Goal: Task Accomplishment & Management: Use online tool/utility

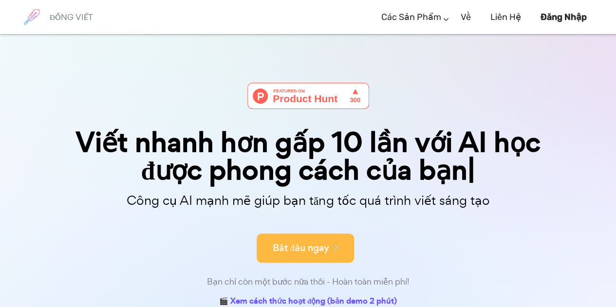
click at [306, 256] on button "Bắt đầu ngay" at bounding box center [305, 248] width 97 height 29
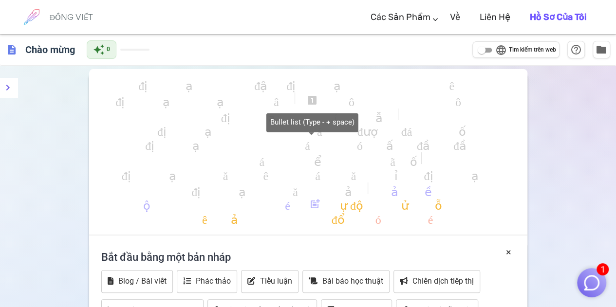
click at [271, 147] on font "định dạng_danh_sách_có_dấu_đầu_đầu" at bounding box center [311, 144] width 333 height 12
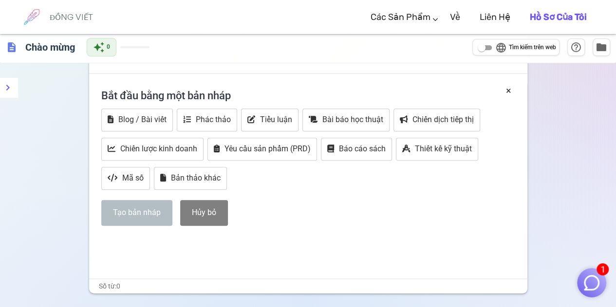
scroll to position [162, 0]
click at [275, 117] on font "Tiểu luận" at bounding box center [276, 118] width 32 height 9
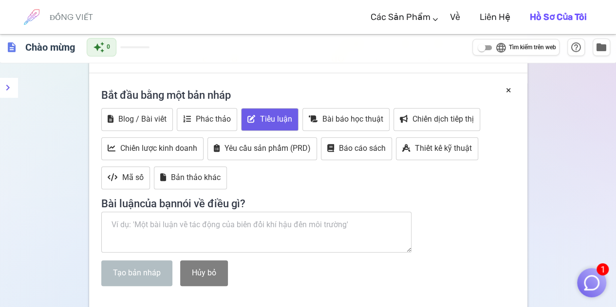
click at [170, 236] on textarea at bounding box center [256, 232] width 311 height 41
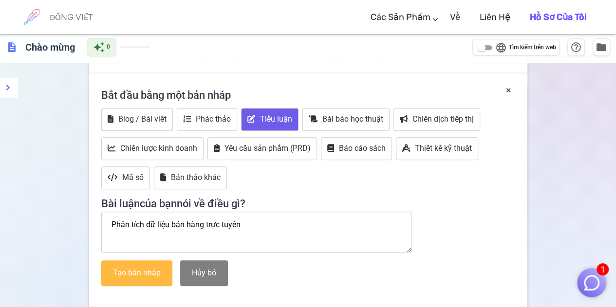
type textarea "Phân tích dữ liệu bán hàng trực tuyến"
click at [159, 275] on button "Tạo bản nháp" at bounding box center [136, 274] width 71 height 26
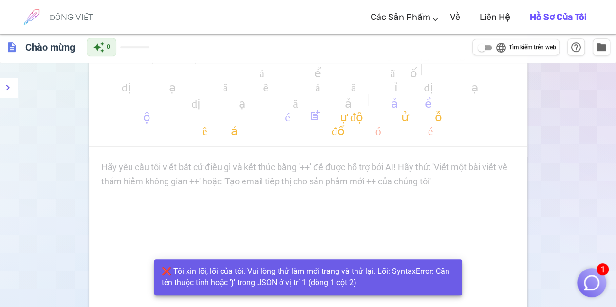
scroll to position [83, 0]
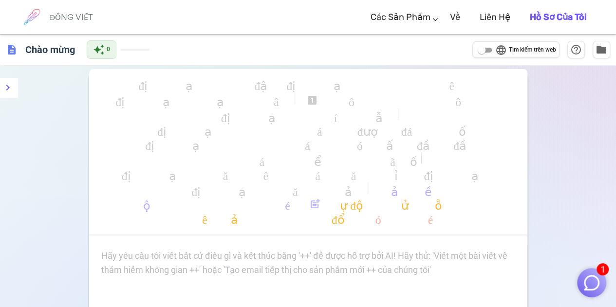
click at [282, 261] on p "Hãy yêu cầu tôi viết bất cứ điều gì và kết thúc bằng '++' để được hỗ trợ bởi AI…" at bounding box center [308, 256] width 414 height 14
click at [196, 267] on div "Hãy yêu cầu tôi viết bất cứ điều gì và kết thúc bằng '++' để được hỗ trợ bởi AI…" at bounding box center [308, 263] width 414 height 28
click at [196, 123] on div "định dạng_in đậm định dạng_in nghiêng định dạng_gạch chân looks_one trông_hai t…" at bounding box center [308, 157] width 438 height 158
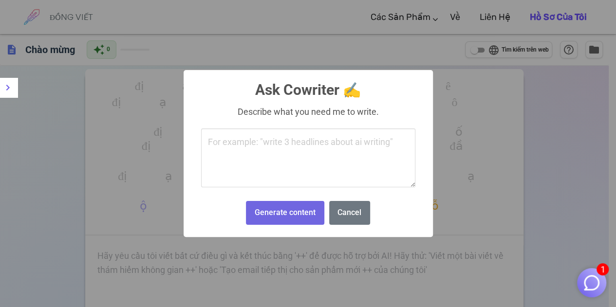
click at [164, 206] on body "1 ĐỒNG VIẾT Các sản phẩm Viết Tiếp thị Email Hình ảnh (sớm có) Về Liên hệ Hồ sơ…" at bounding box center [308, 265] width 616 height 531
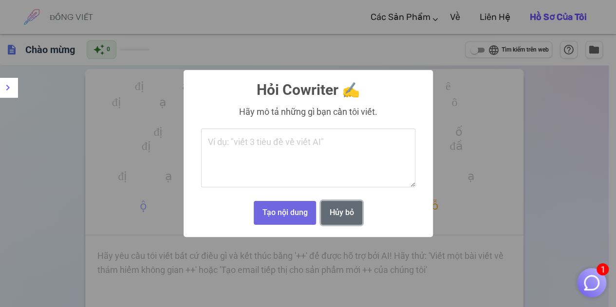
click at [331, 212] on font "Hủy bỏ" at bounding box center [342, 212] width 24 height 9
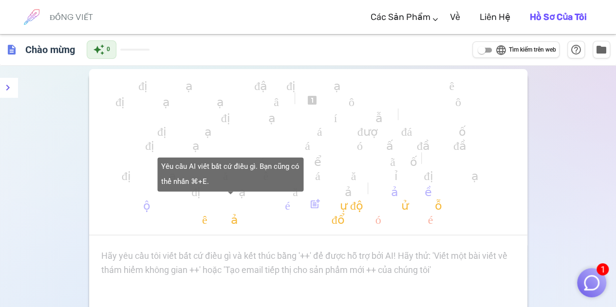
click at [170, 202] on body "1 ĐỒNG VIẾT Các sản phẩm Viết Tiếp thị Email Hình ảnh (sớm có) Về Liên hệ Hồ sơ…" at bounding box center [308, 266] width 616 height 532
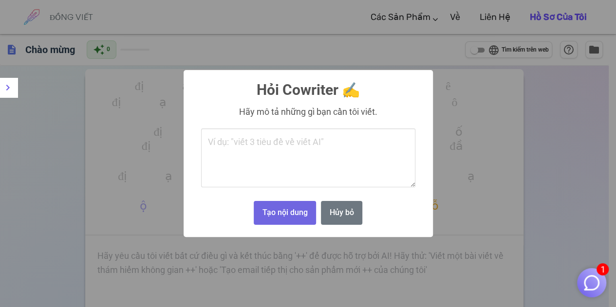
click at [269, 144] on textarea at bounding box center [308, 158] width 214 height 59
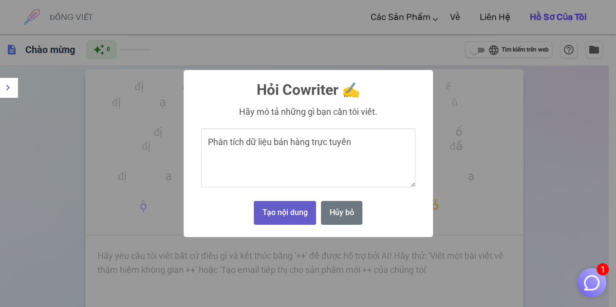
type textarea "Phân tích dữ liệu bán hàng trực tuyến"
click at [304, 207] on button "Tạo nội dung" at bounding box center [285, 213] width 62 height 24
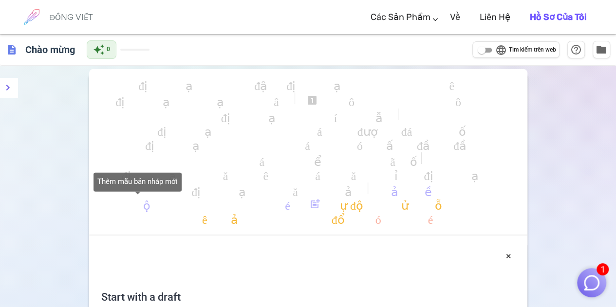
click at [309, 201] on font "post_add" at bounding box center [315, 204] width 12 height 12
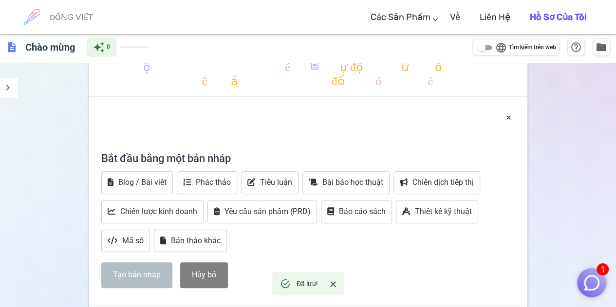
scroll to position [204, 0]
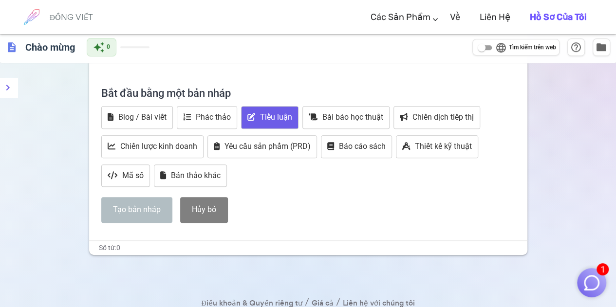
click at [274, 113] on font "Tiểu luận" at bounding box center [276, 117] width 32 height 9
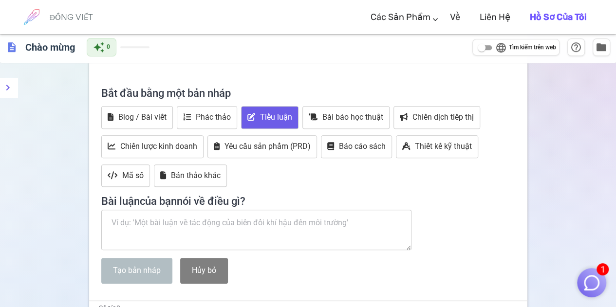
click at [269, 229] on textarea at bounding box center [256, 230] width 311 height 41
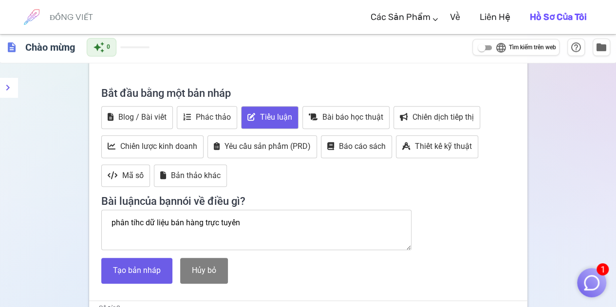
scroll to position [0, 0]
type textarea "phân tíhc dữ liệu bán hàng trực tuyến"
click at [145, 267] on font "Tạo bản nháp" at bounding box center [137, 270] width 48 height 9
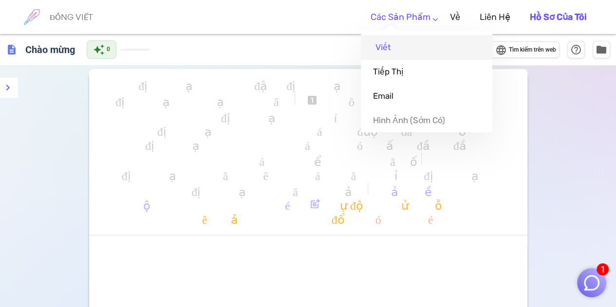
click at [431, 48] on link "Viết" at bounding box center [427, 47] width 132 height 24
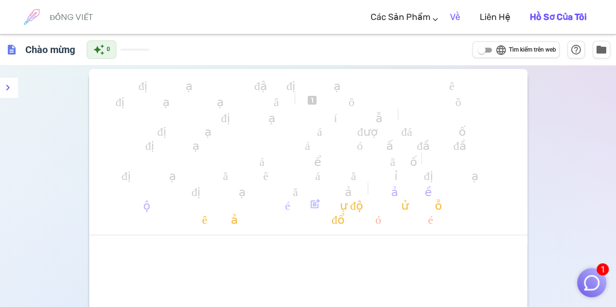
click at [457, 17] on font "Về" at bounding box center [455, 17] width 10 height 11
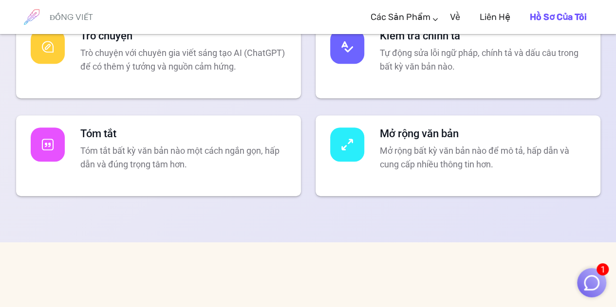
scroll to position [2079, 0]
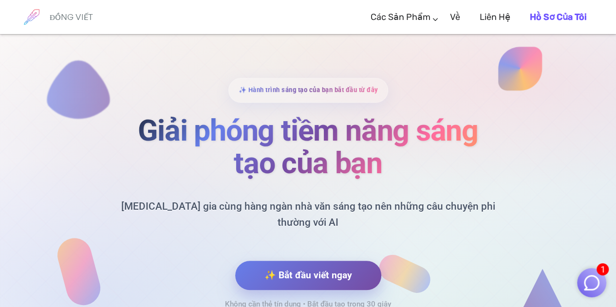
scroll to position [4250, 0]
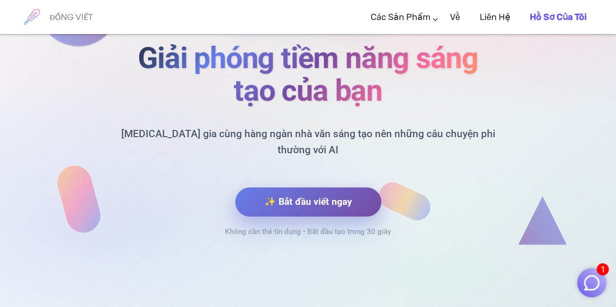
click at [324, 206] on font "✨ Bắt đầu viết ngay" at bounding box center [309, 201] width 88 height 11
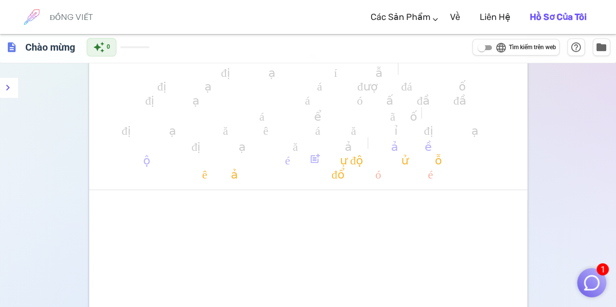
scroll to position [46, 0]
click at [330, 239] on div "﻿ ﻿" at bounding box center [308, 301] width 438 height 195
click at [322, 204] on p "﻿" at bounding box center [308, 211] width 414 height 14
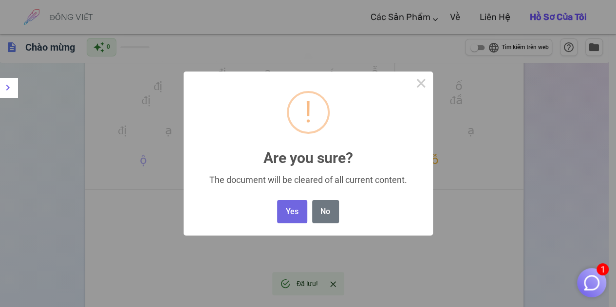
click at [334, 173] on body "1 ĐỒNG VIẾT Các sản phẩm Viết Tiếp thị Email Hình ảnh (sớm có) Về Liên hệ Hồ sơ…" at bounding box center [308, 219] width 616 height 531
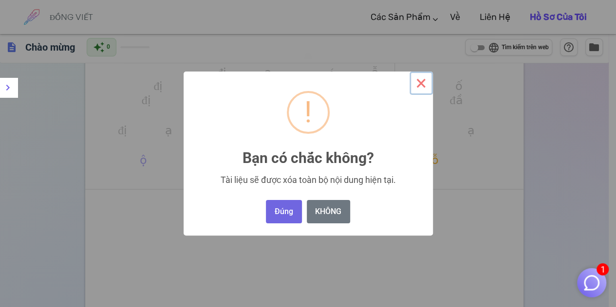
click at [423, 82] on font "×" at bounding box center [421, 83] width 12 height 22
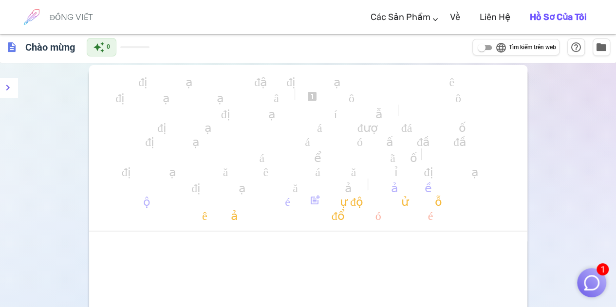
scroll to position [0, 0]
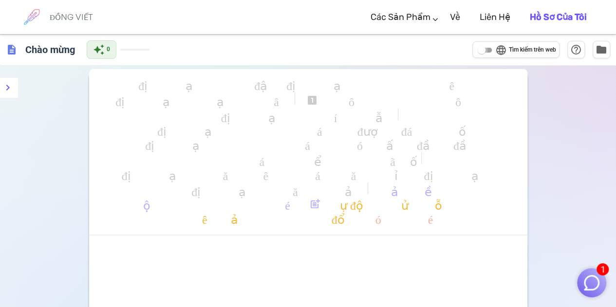
click at [480, 47] on input "language Tìm kiếm trên web" at bounding box center [481, 50] width 35 height 12
checkbox input "true"
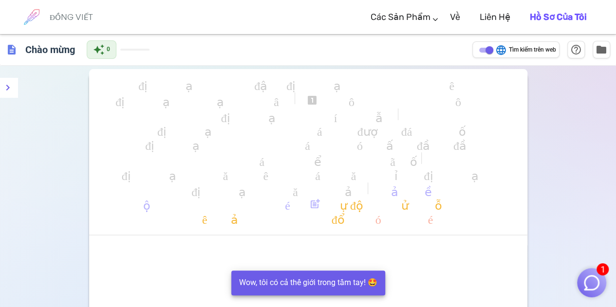
click at [455, 245] on div "định dạng_in đậm định dạng_in nghiêng định dạng_gạch chân looks_one trông_hai t…" at bounding box center [308, 266] width 438 height 386
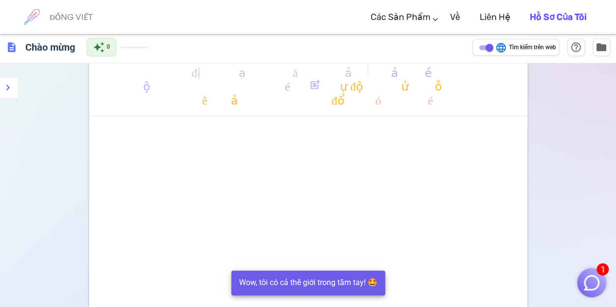
scroll to position [120, 0]
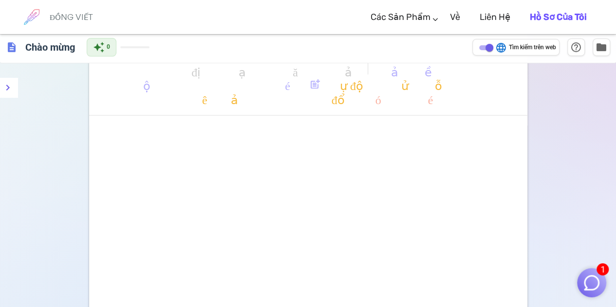
click at [242, 178] on div "﻿ ﻿" at bounding box center [308, 227] width 438 height 195
click at [224, 143] on div "﻿ ﻿" at bounding box center [308, 146] width 414 height 32
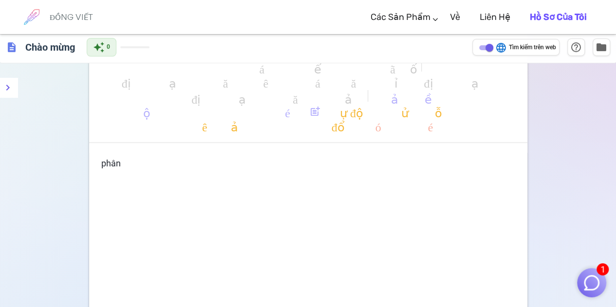
scroll to position [91, 0]
click at [227, 159] on p "phân" at bounding box center [308, 166] width 414 height 14
drag, startPoint x: 227, startPoint y: 157, endPoint x: 228, endPoint y: 171, distance: 13.2
click at [228, 171] on p "phân" at bounding box center [308, 166] width 414 height 14
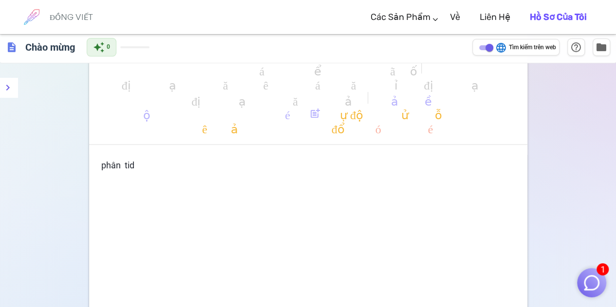
click at [228, 171] on p "phân tid" at bounding box center [308, 166] width 414 height 14
